Goal: Task Accomplishment & Management: Complete application form

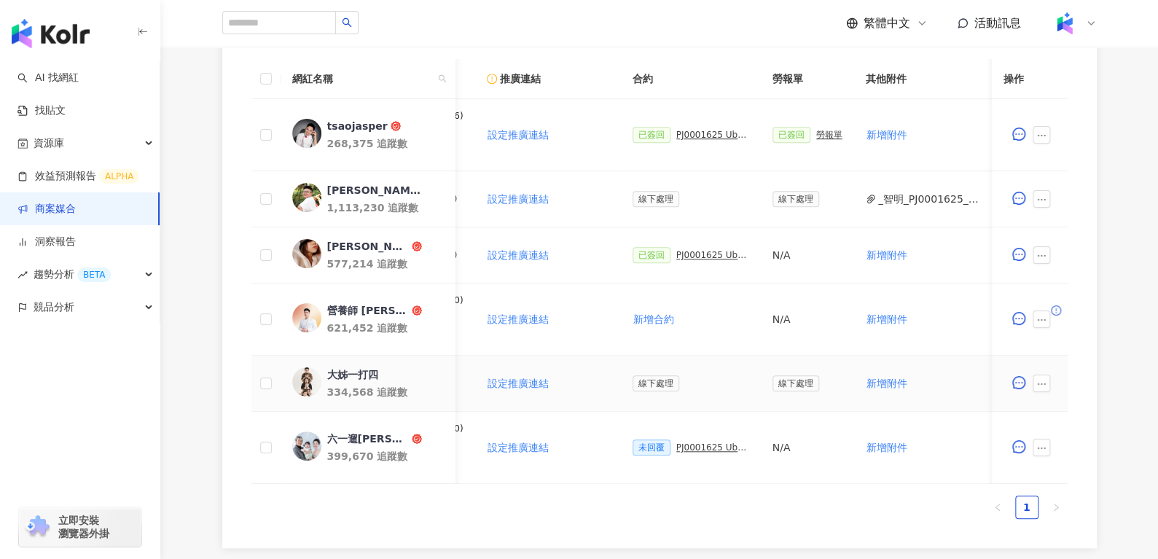
scroll to position [0, 243]
click at [679, 450] on div "PJ0001625 Uber Eats_生鮮雜貨Q3_KOL合作" at bounding box center [712, 447] width 73 height 10
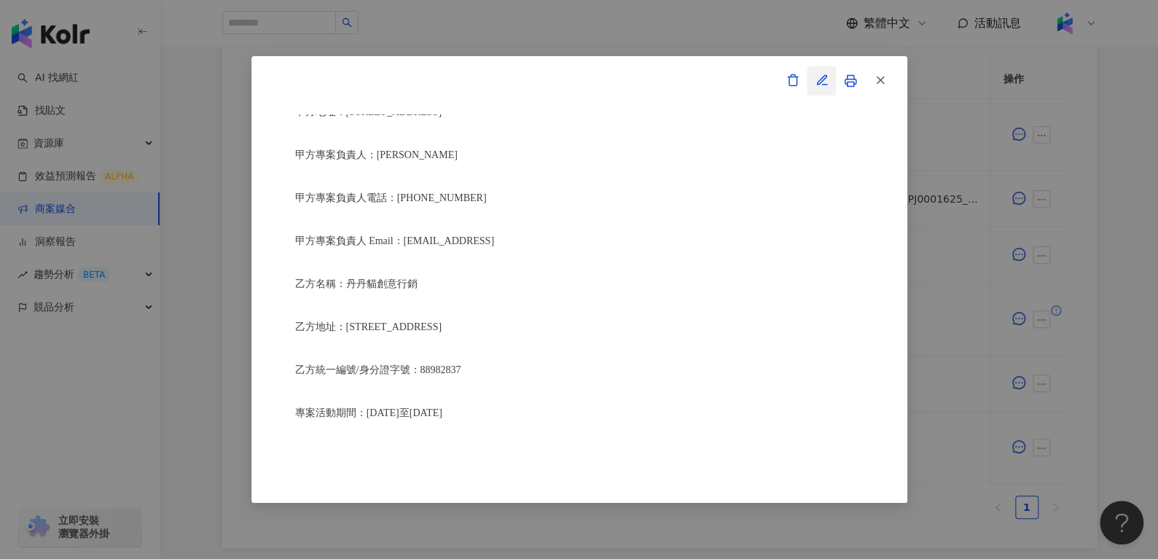
scroll to position [0, 0]
click at [825, 82] on icon "button" at bounding box center [822, 80] width 13 height 13
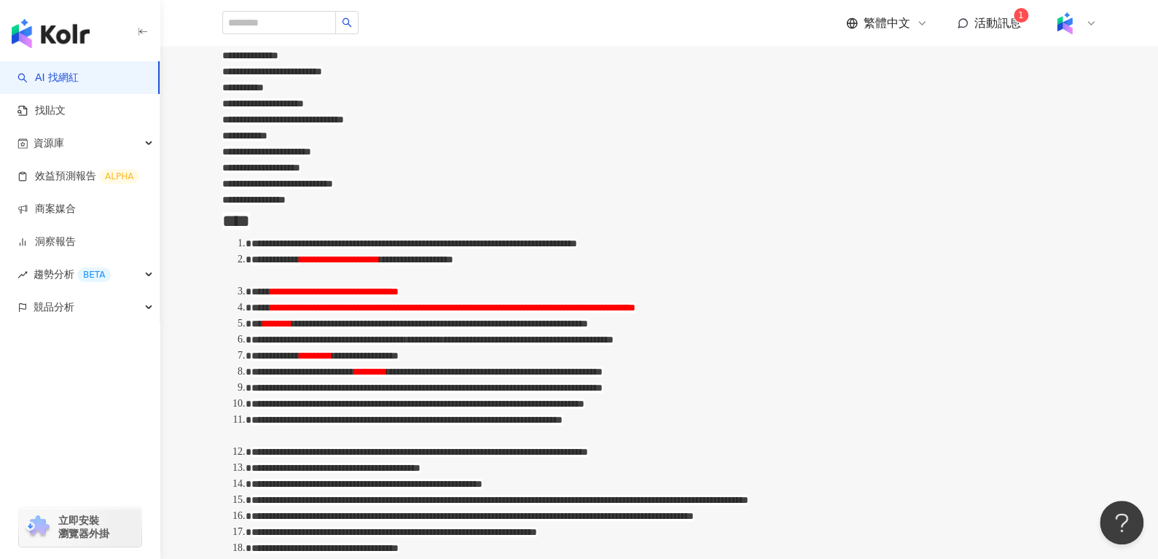
scroll to position [502, 0]
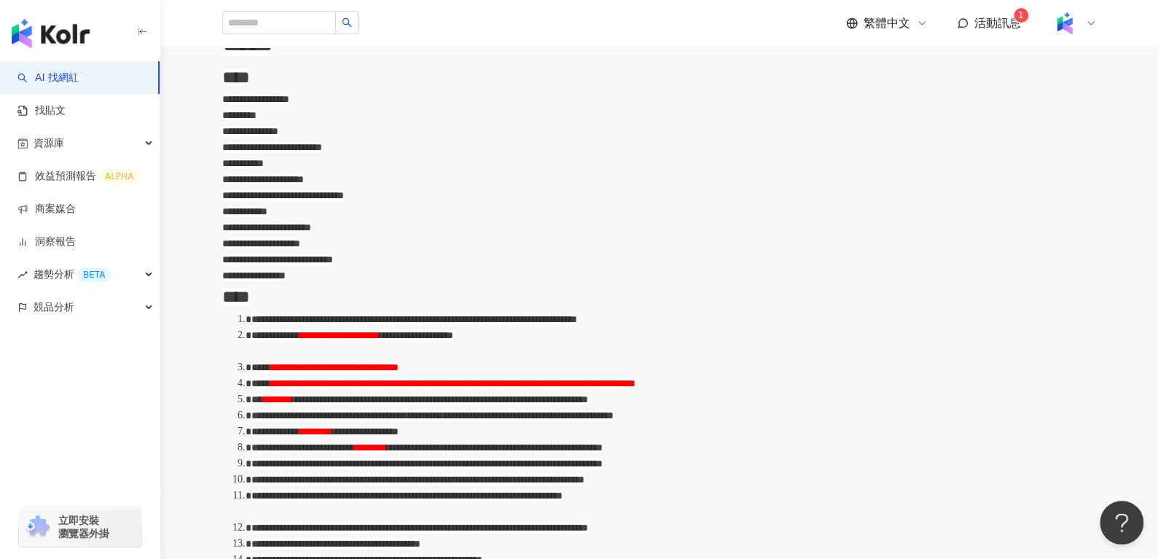
click at [311, 222] on span "**********" at bounding box center [266, 227] width 89 height 10
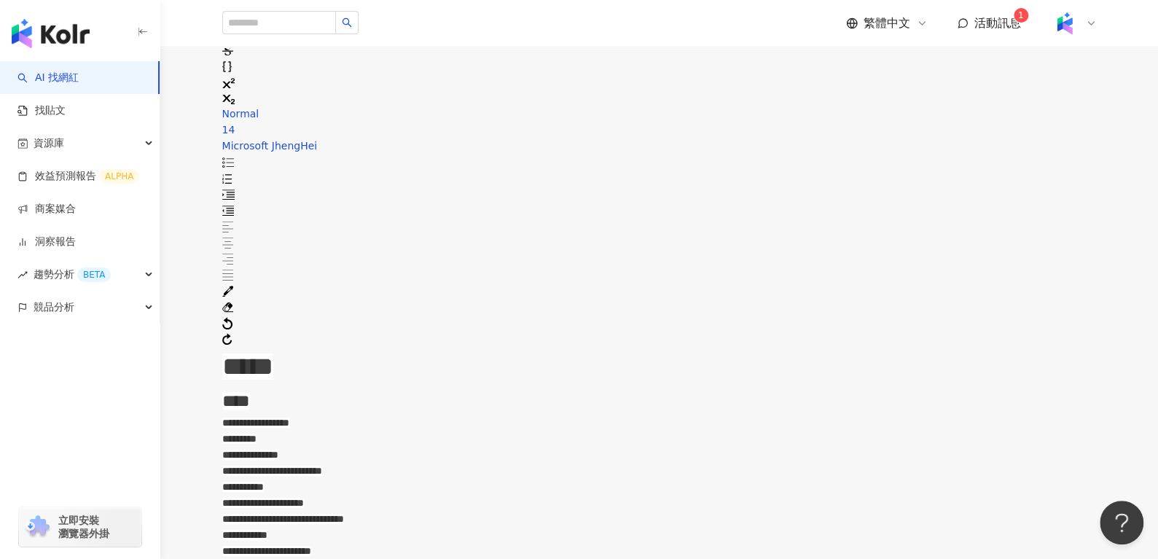
scroll to position [0, 0]
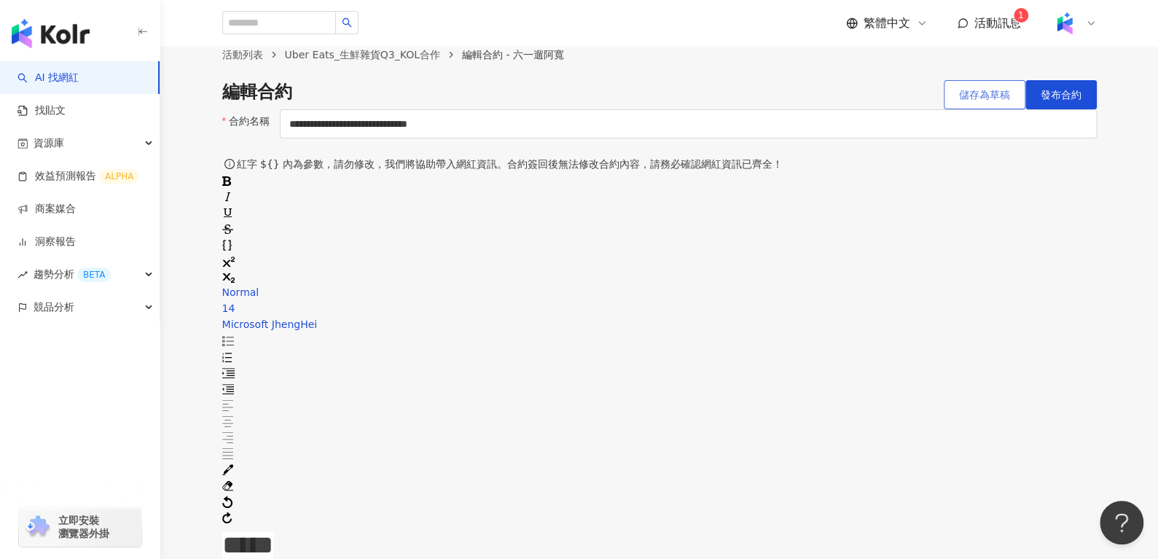
click at [948, 109] on button "儲存為草稿" at bounding box center [985, 94] width 82 height 29
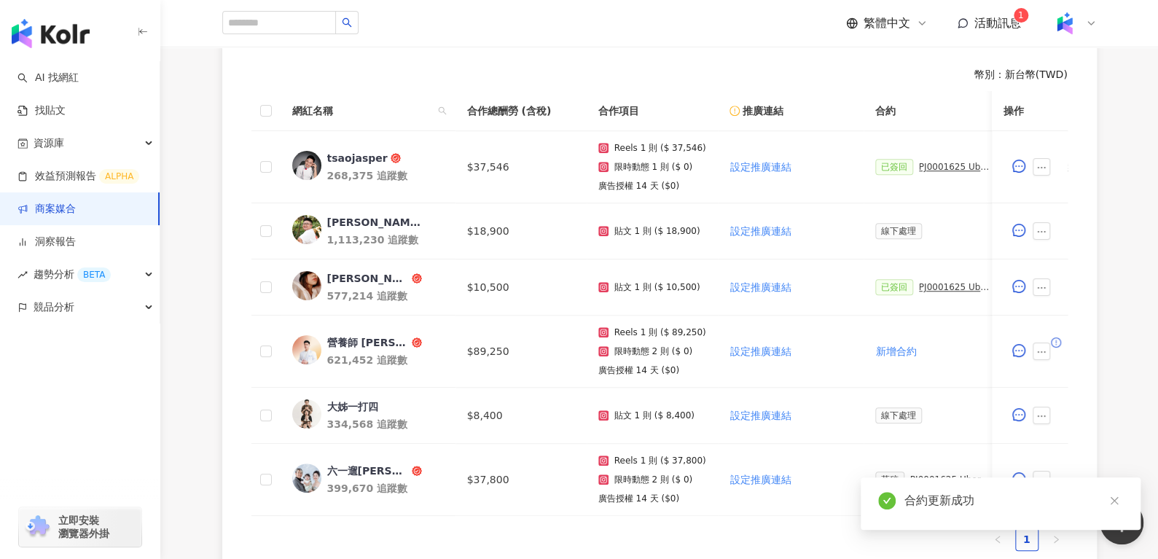
scroll to position [585, 0]
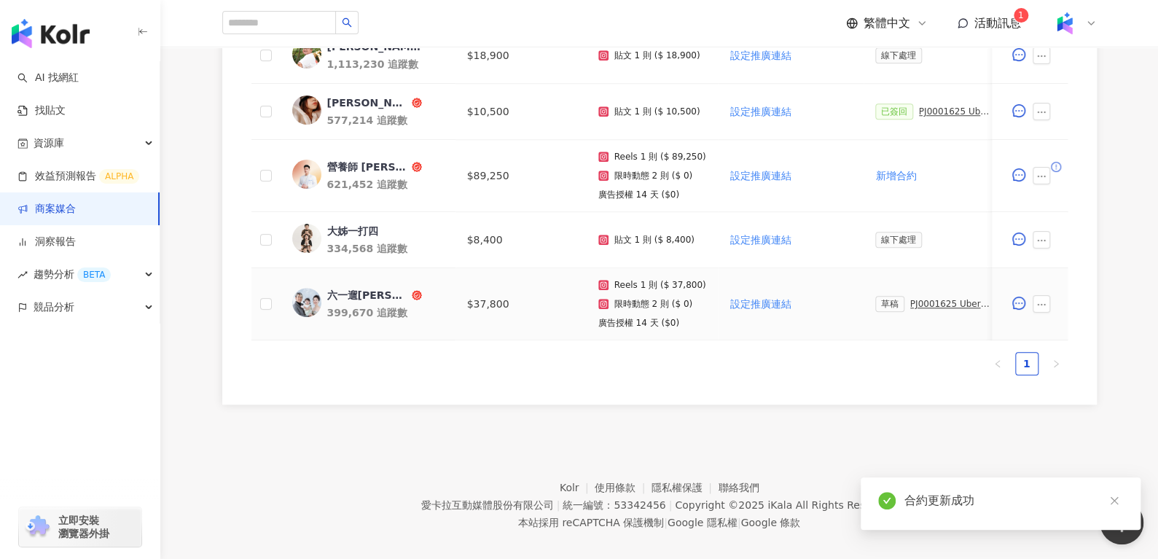
click at [918, 299] on div "PJ0001625 Uber Eats_生鮮雜貨Q3_KOL合作" at bounding box center [951, 304] width 82 height 10
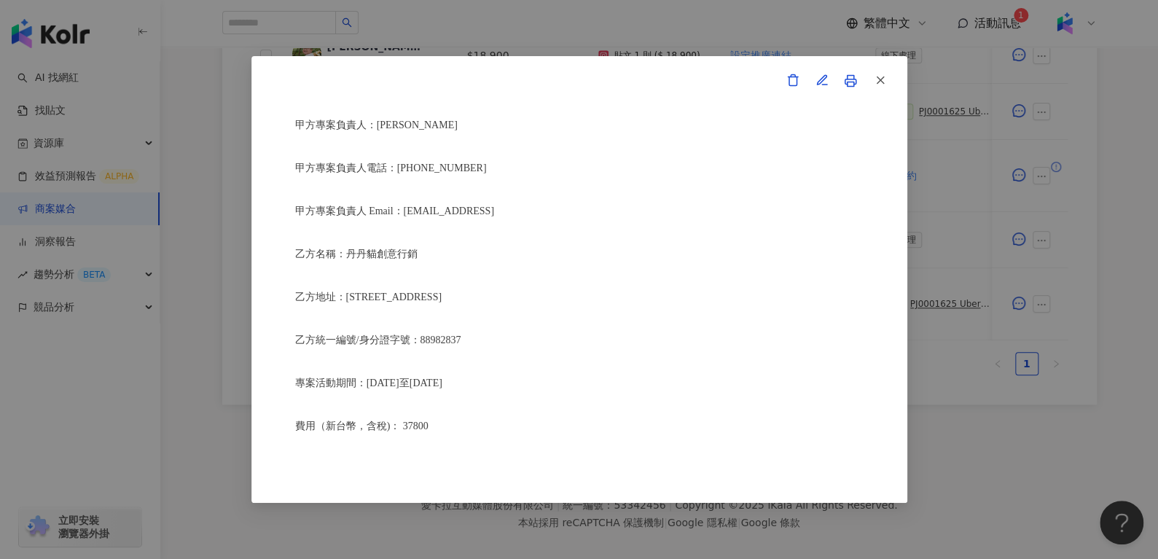
scroll to position [291, 0]
click at [881, 68] on button "button" at bounding box center [879, 80] width 29 height 29
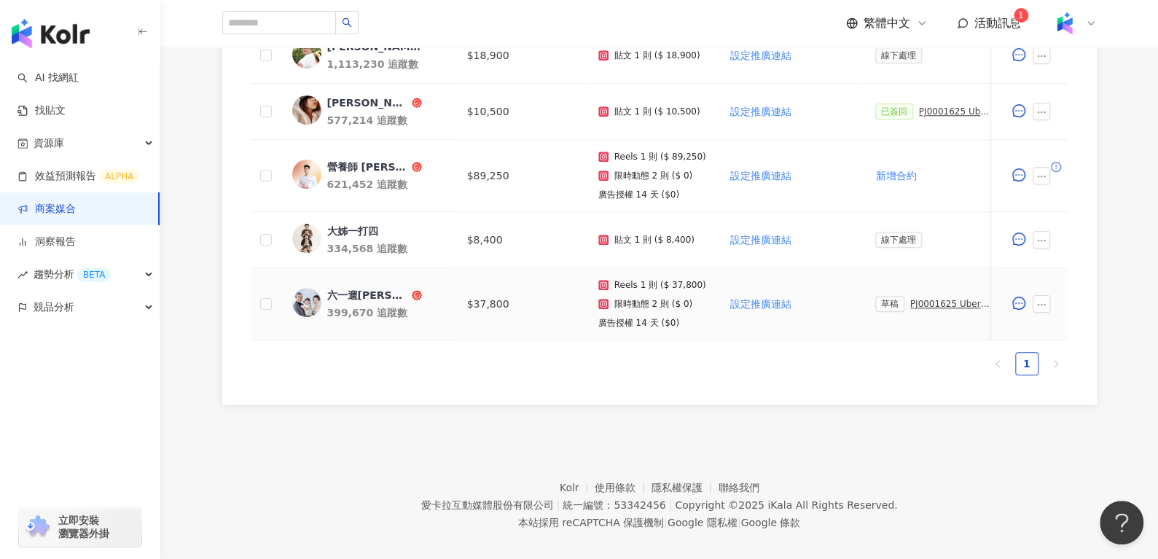
click at [918, 305] on div "PJ0001625 Uber Eats_生鮮雜貨Q3_KOL合作" at bounding box center [951, 304] width 82 height 10
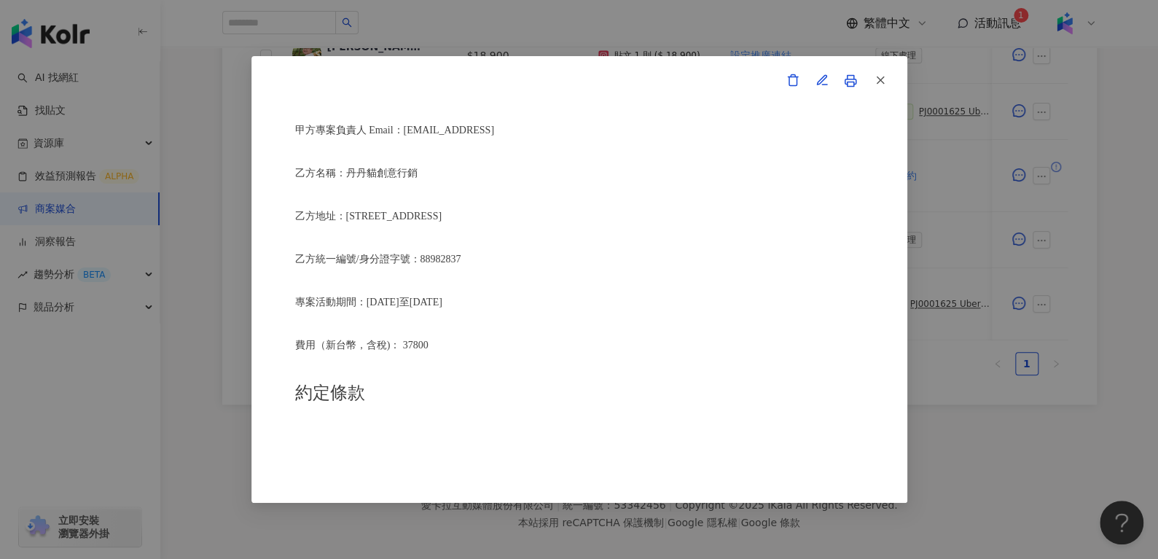
scroll to position [401, 0]
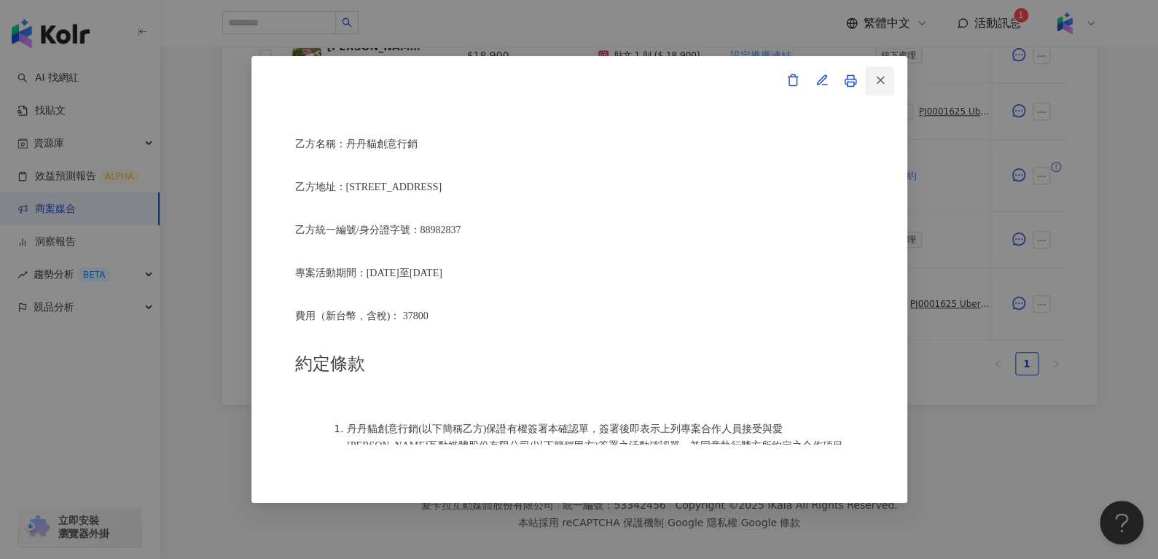
click at [881, 77] on icon "button" at bounding box center [880, 80] width 13 height 13
